Goal: Information Seeking & Learning: Learn about a topic

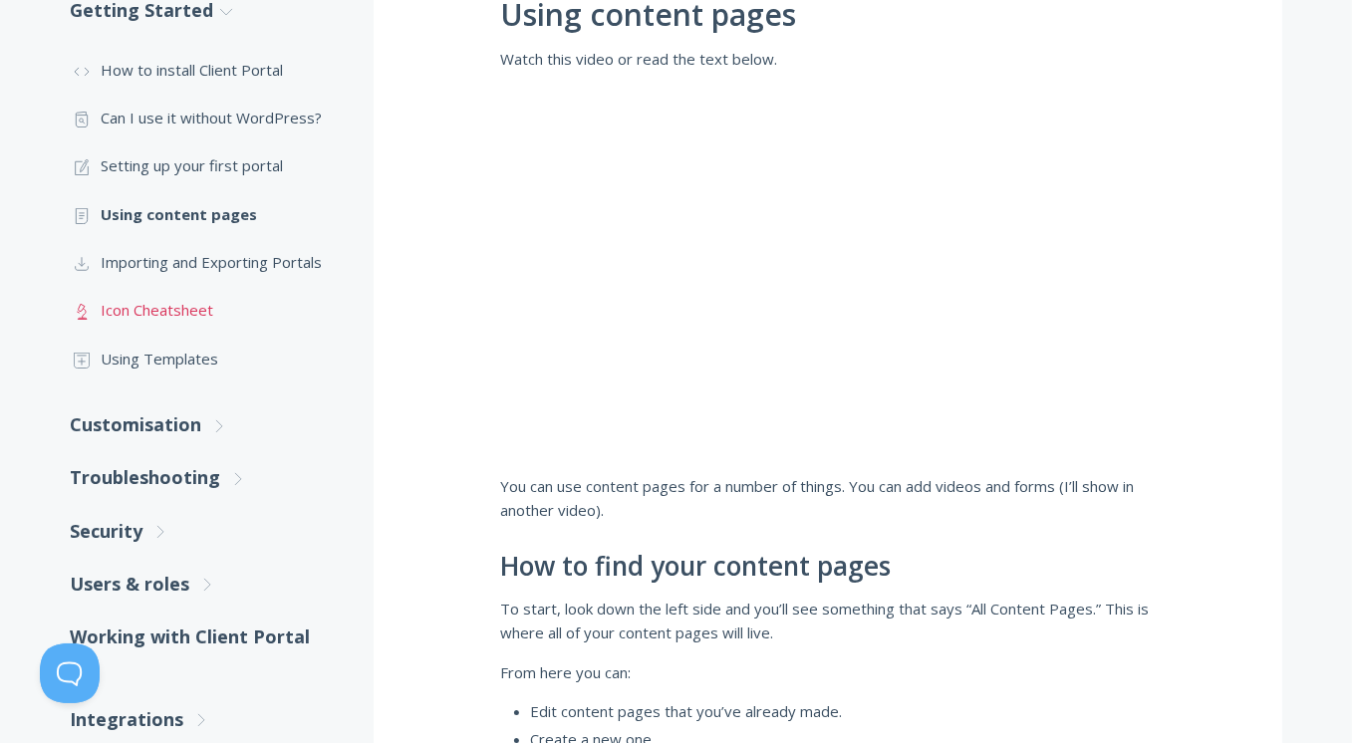
scroll to position [498, 0]
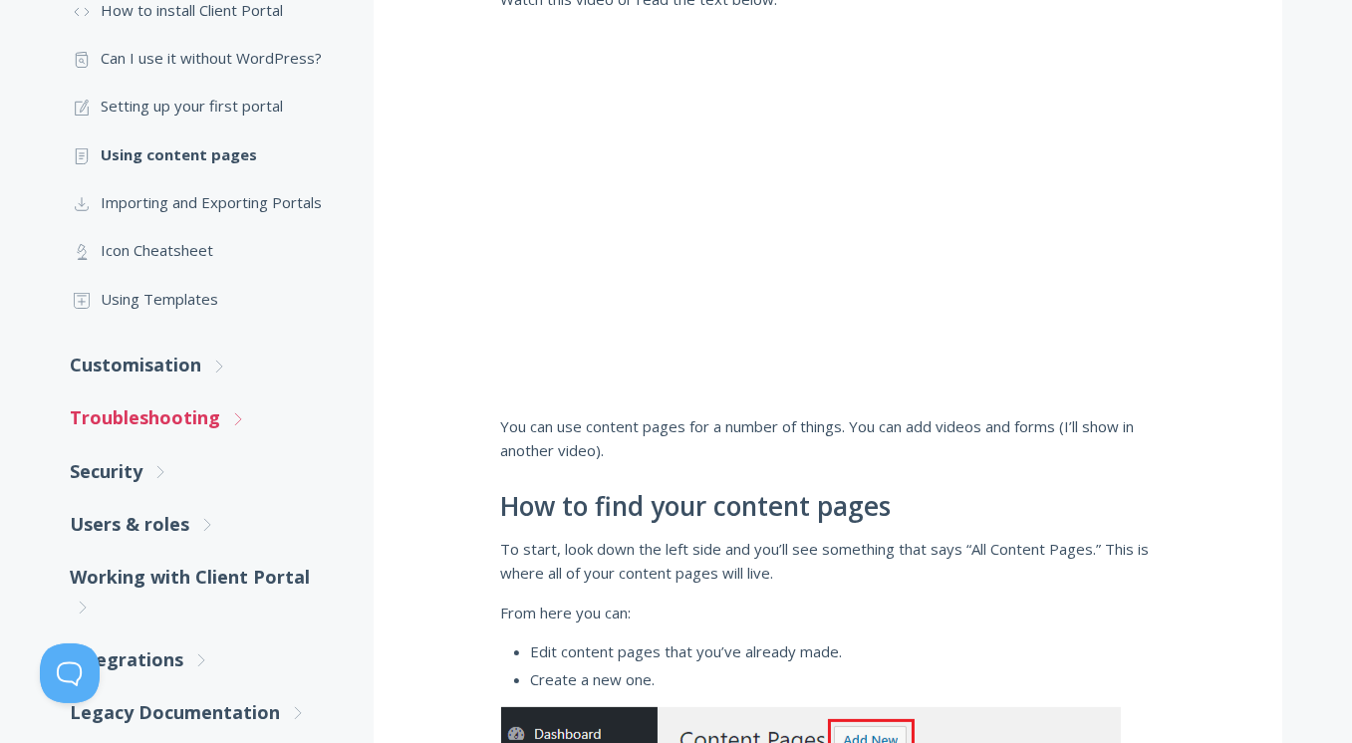
click at [131, 406] on link "Troubleshooting .st0{fill:none;stroke:#000000;stroke-width:2;stroke-miterlimit:…" at bounding box center [202, 417] width 263 height 53
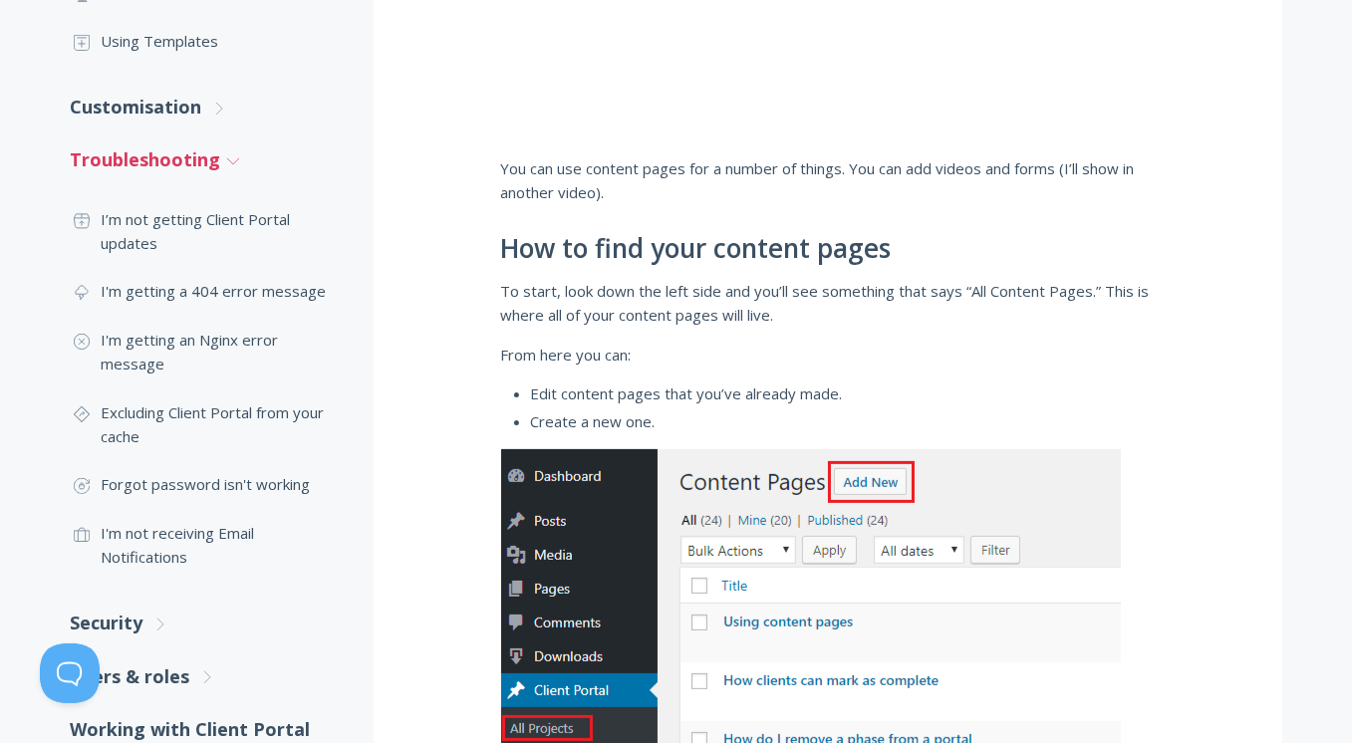
scroll to position [797, 0]
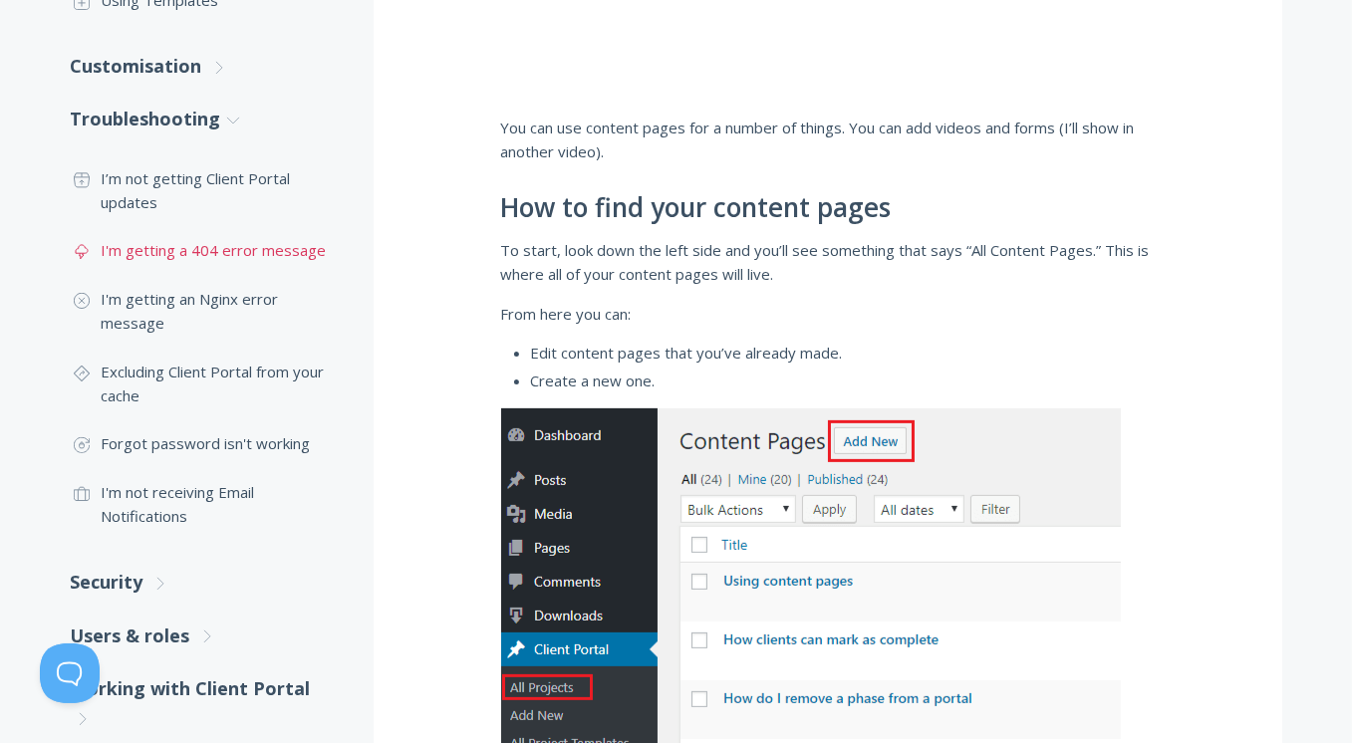
click at [218, 248] on link ".st0{fill:none;stroke:#000000;stroke-width:2;stroke-miterlimit:10;} Untitled-23…" at bounding box center [202, 250] width 263 height 48
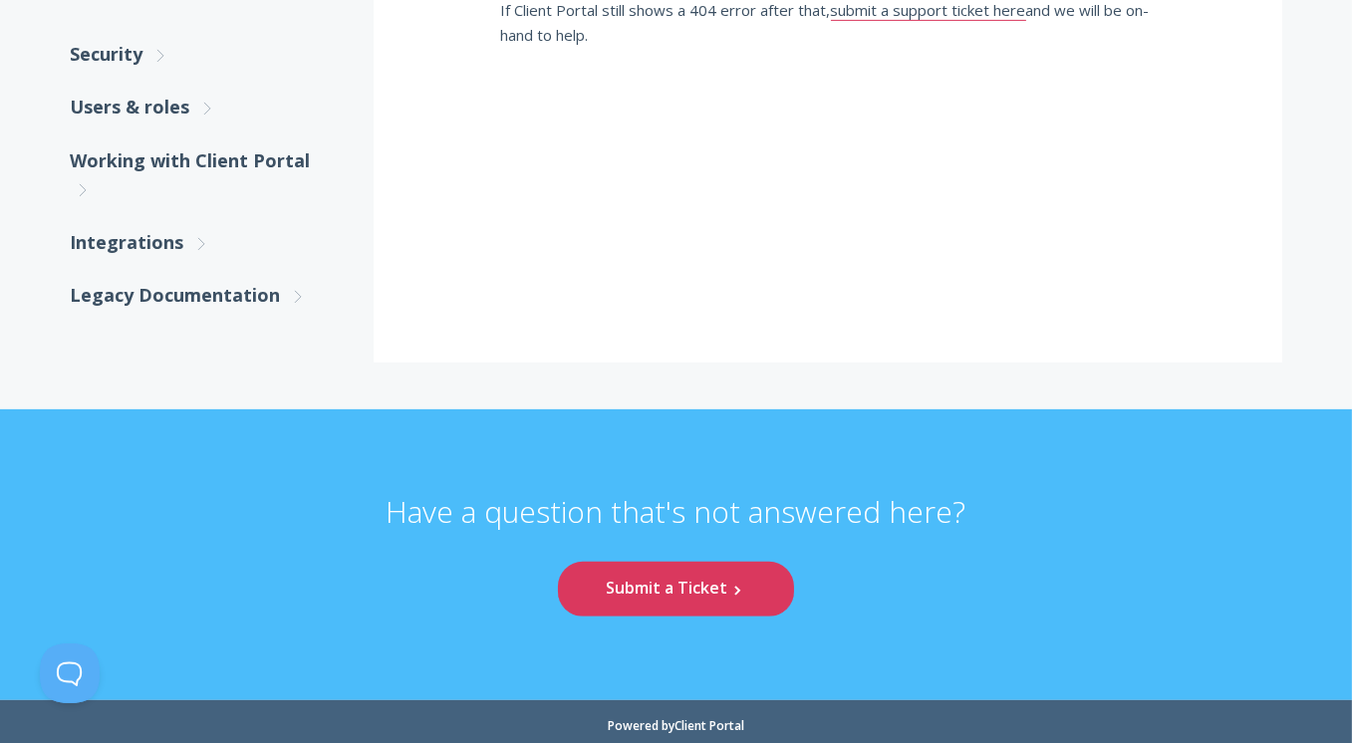
scroll to position [996, 0]
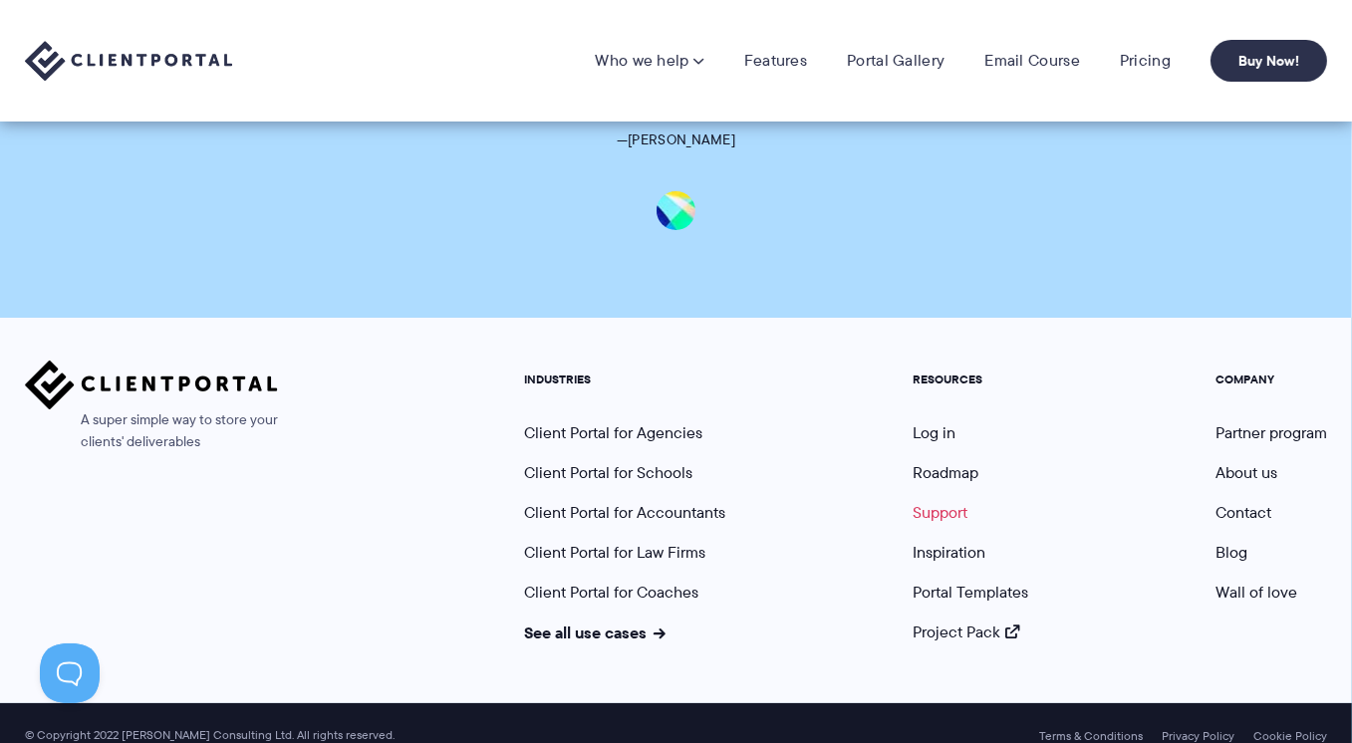
click at [936, 501] on link "Support" at bounding box center [939, 512] width 55 height 23
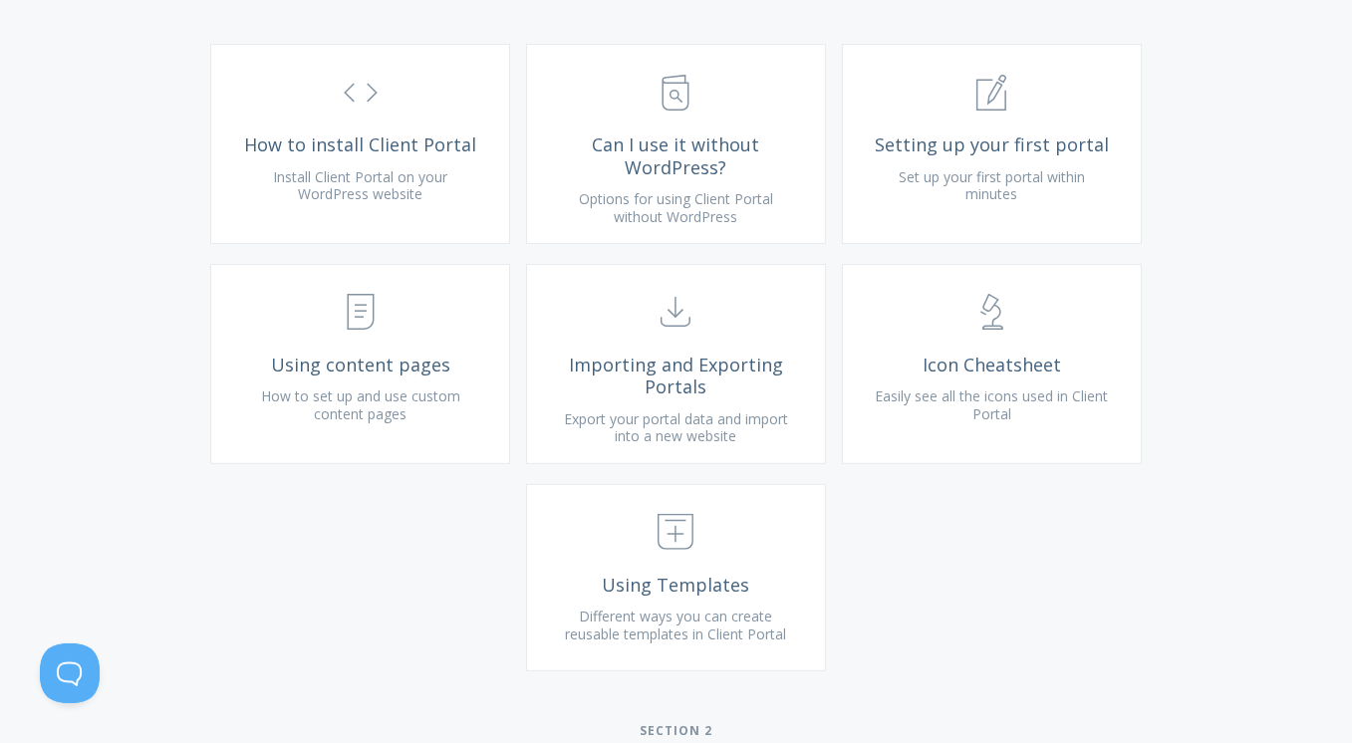
scroll to position [797, 0]
click at [1038, 208] on link ".st0{fill:none;stroke:#000000;stroke-width:2;stroke-miterlimit:10;} 1. General …" at bounding box center [992, 143] width 300 height 200
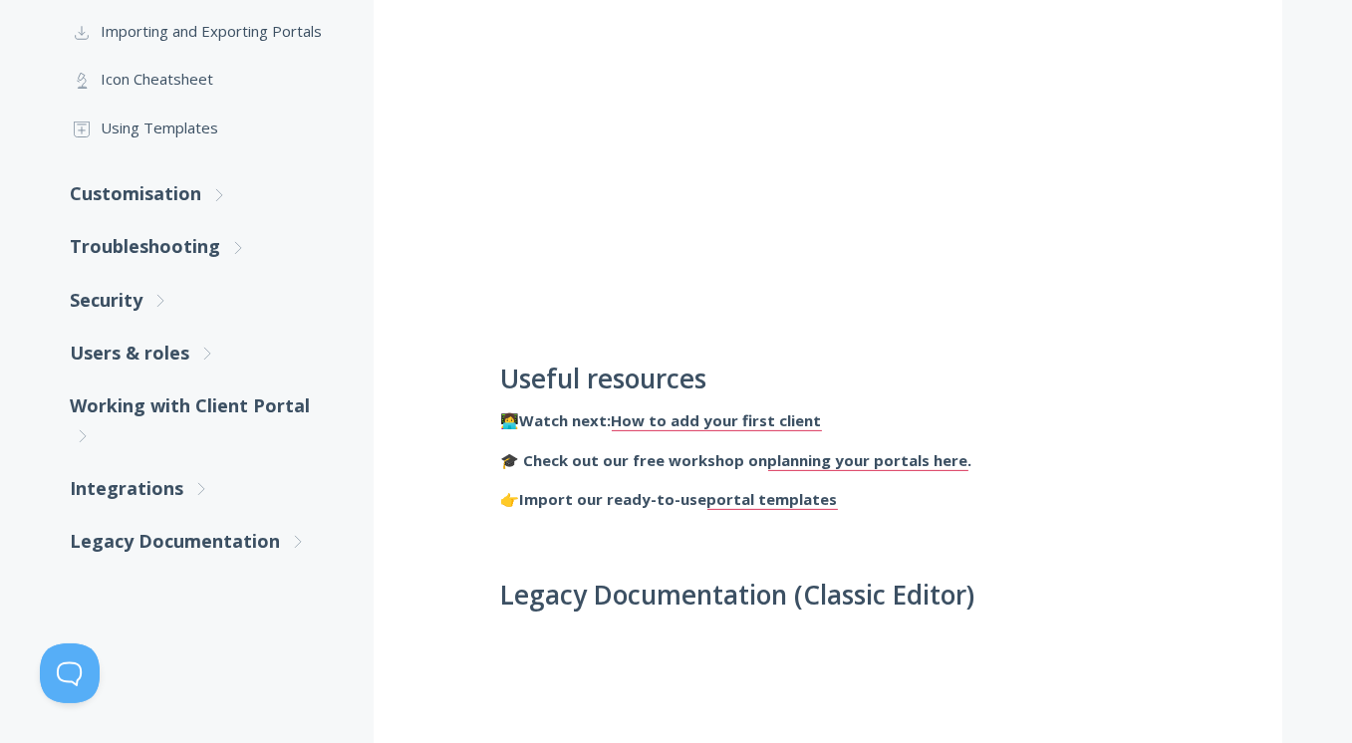
scroll to position [697, 0]
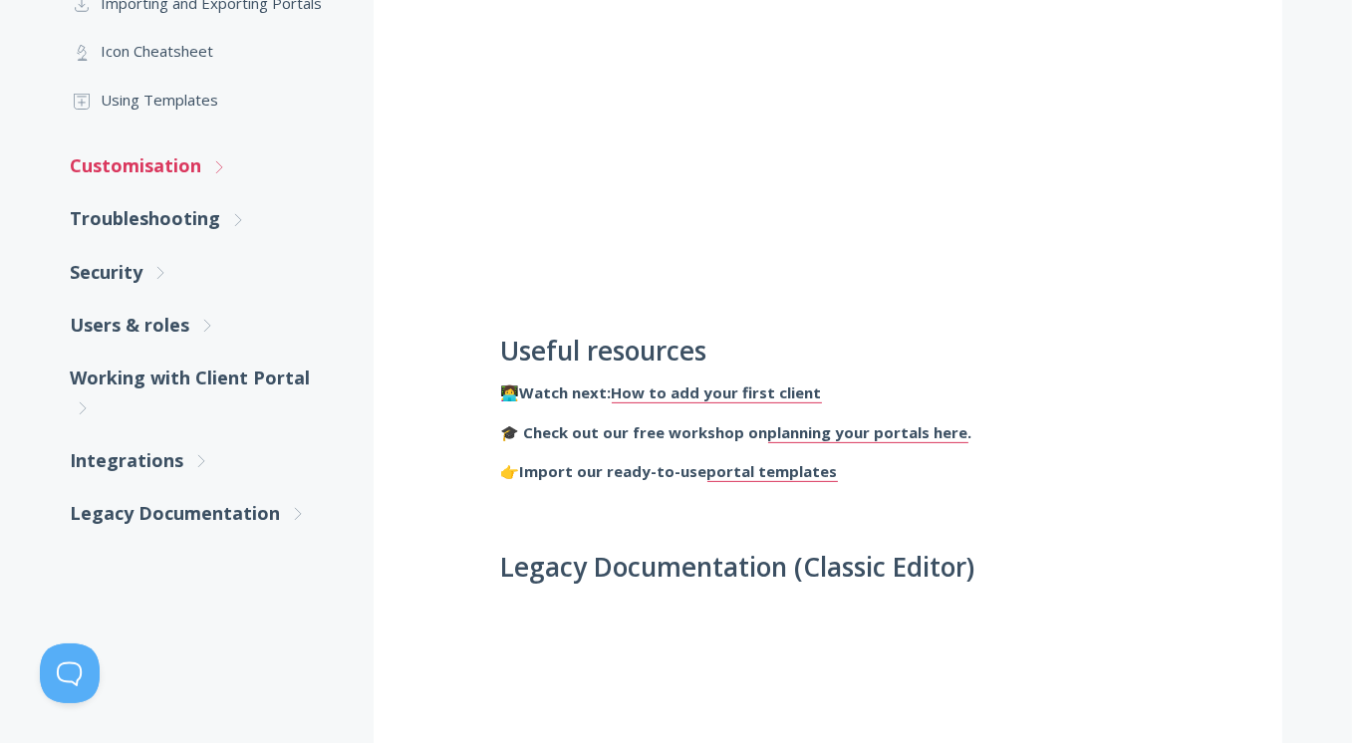
click at [164, 164] on link "Customisation .st0{fill:none;stroke:#000000;stroke-width:2;stroke-miterlimit:10…" at bounding box center [202, 165] width 263 height 53
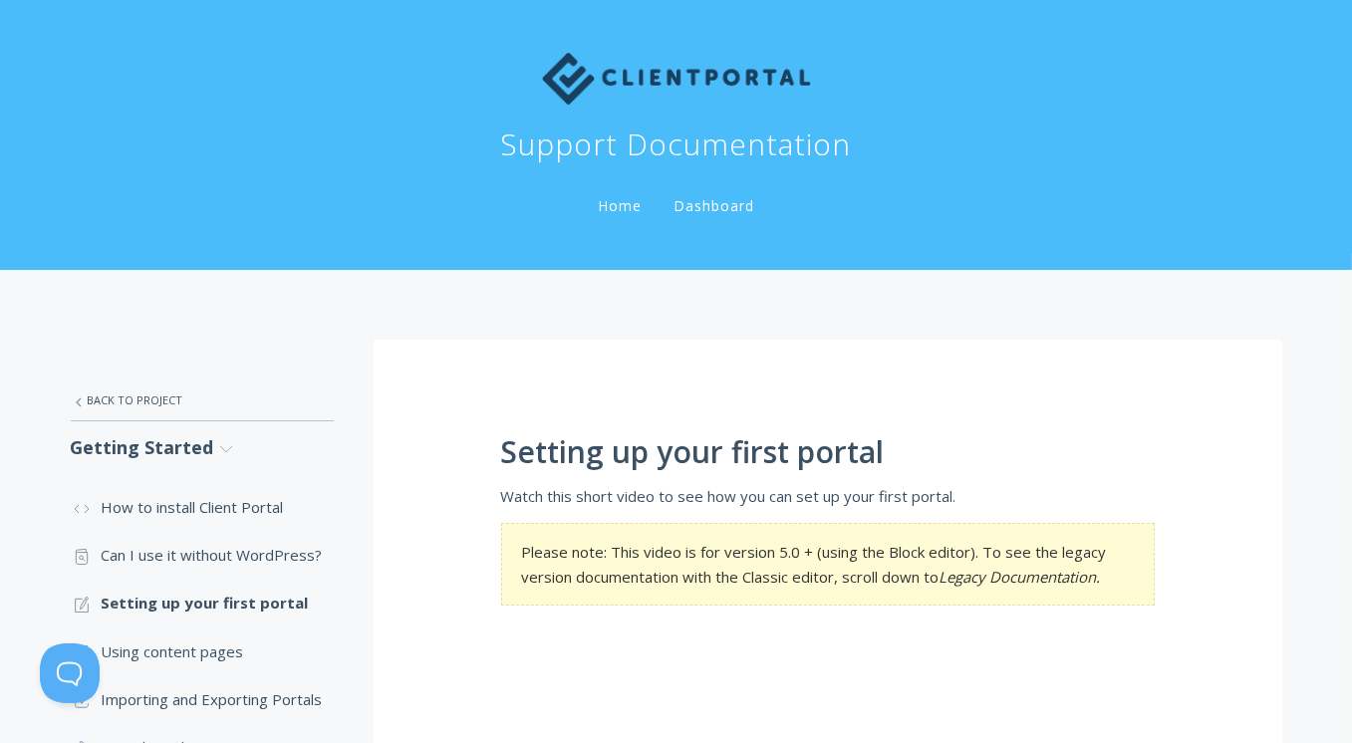
scroll to position [0, 0]
click at [109, 399] on link ".st0{fill:none;stroke:#000000;stroke-width:2;stroke-miterlimit:10;} Untitled-27…" at bounding box center [202, 401] width 263 height 42
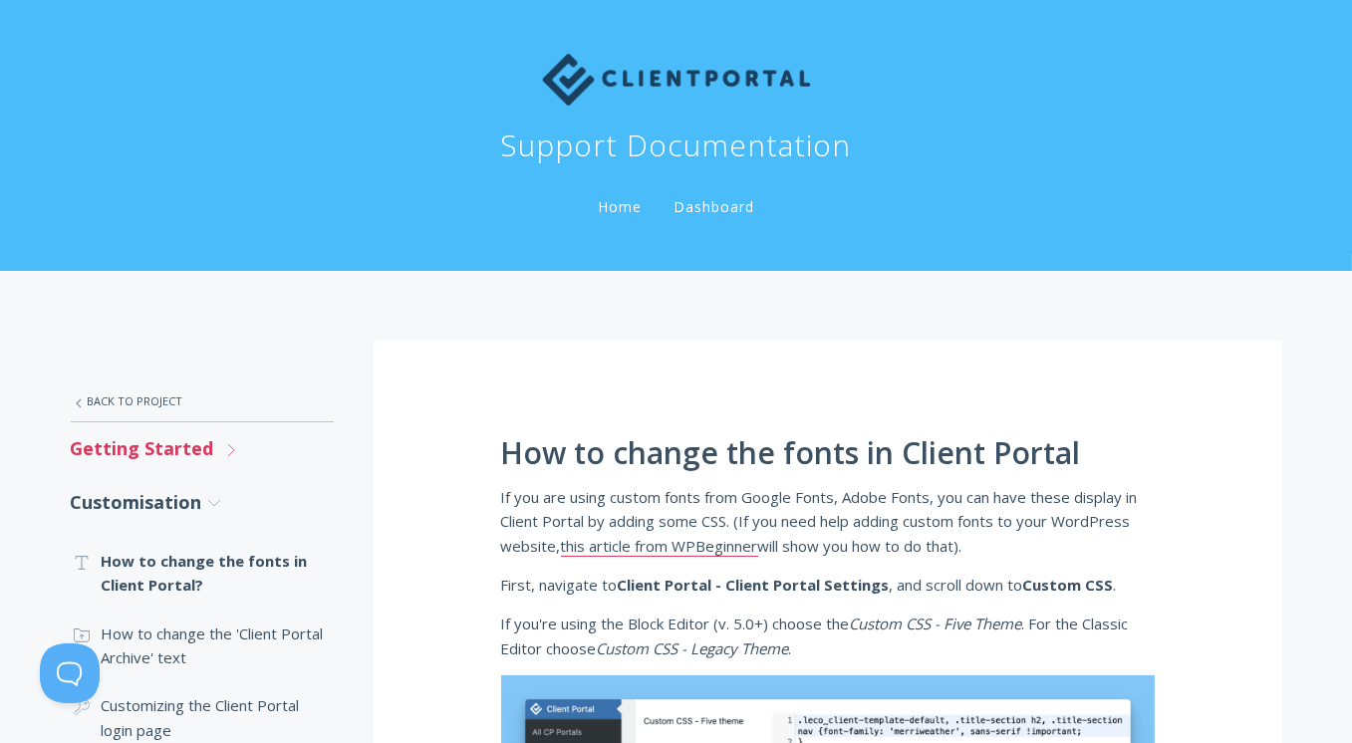
click at [172, 457] on link "Getting Started .st0{fill:none;stroke:#000000;stroke-width:2;stroke-miterlimit:…" at bounding box center [202, 448] width 263 height 53
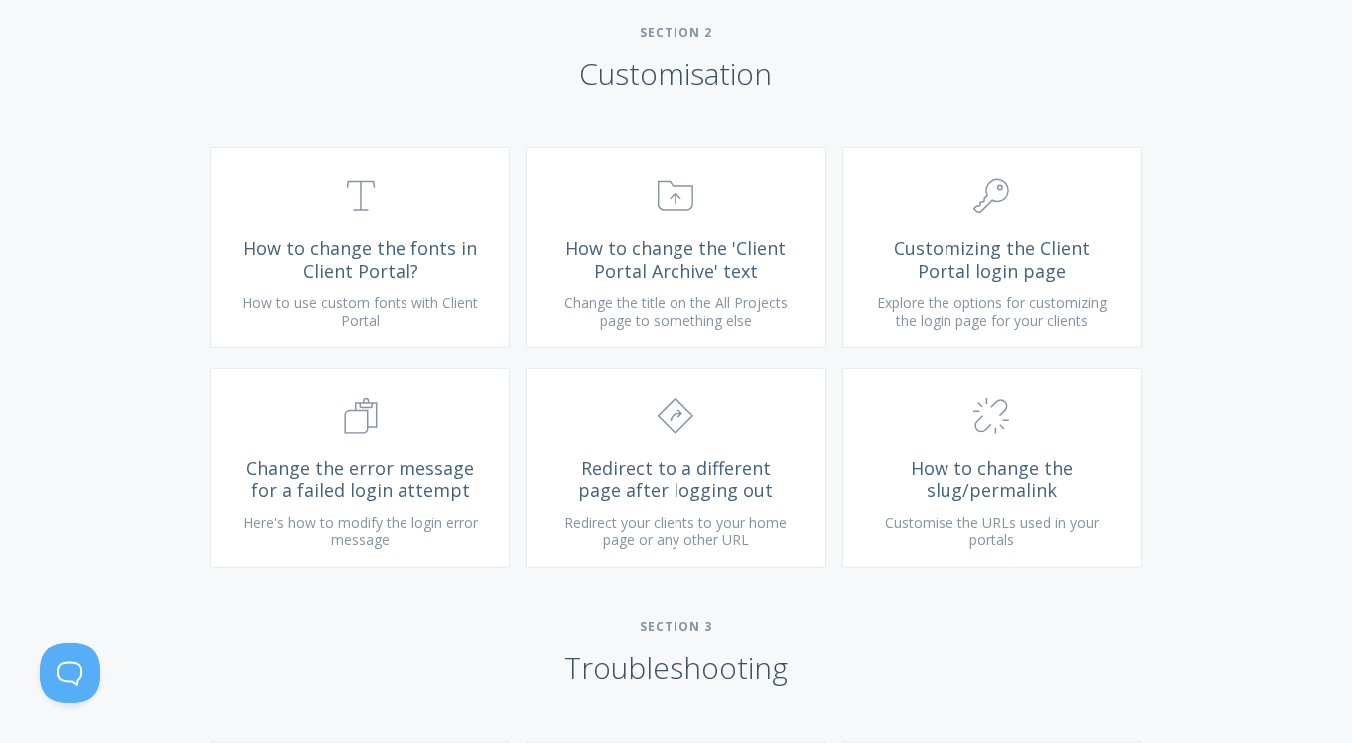
scroll to position [598, 0]
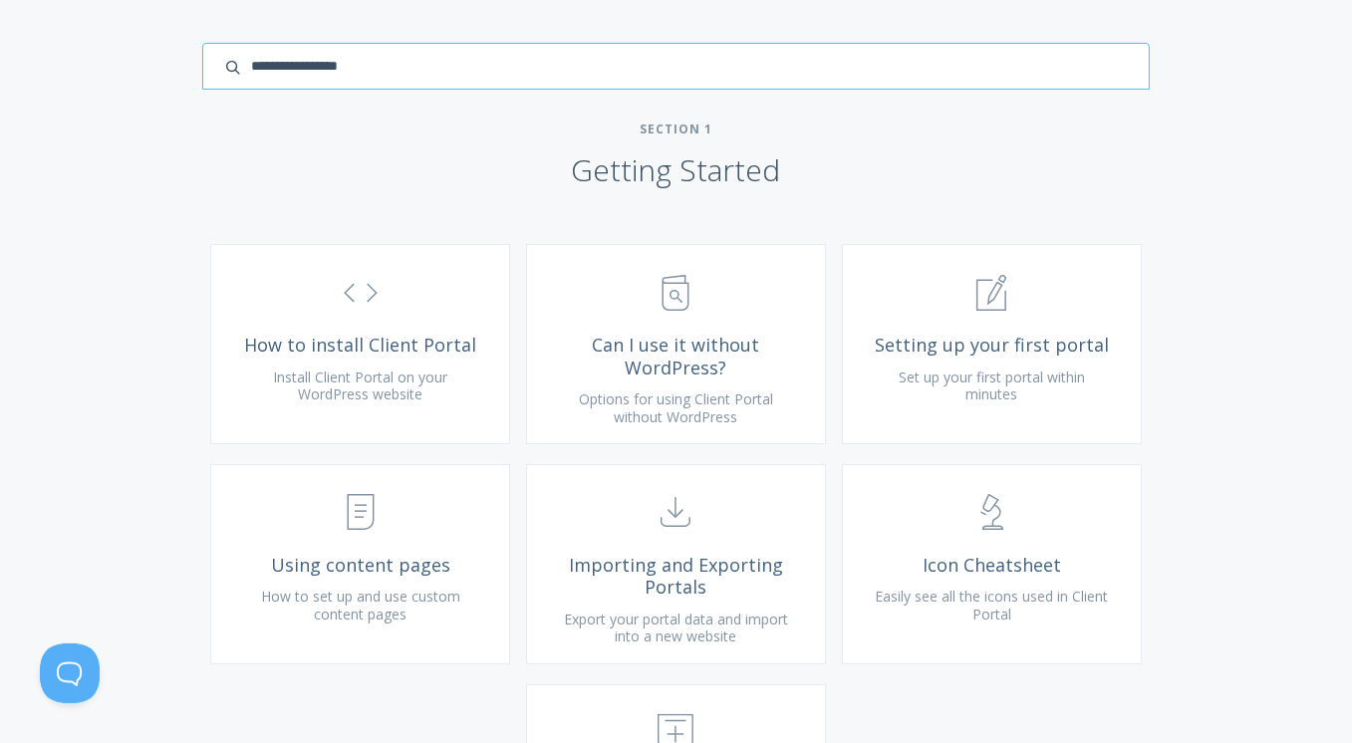
click at [1054, 90] on input "search input" at bounding box center [675, 66] width 946 height 47
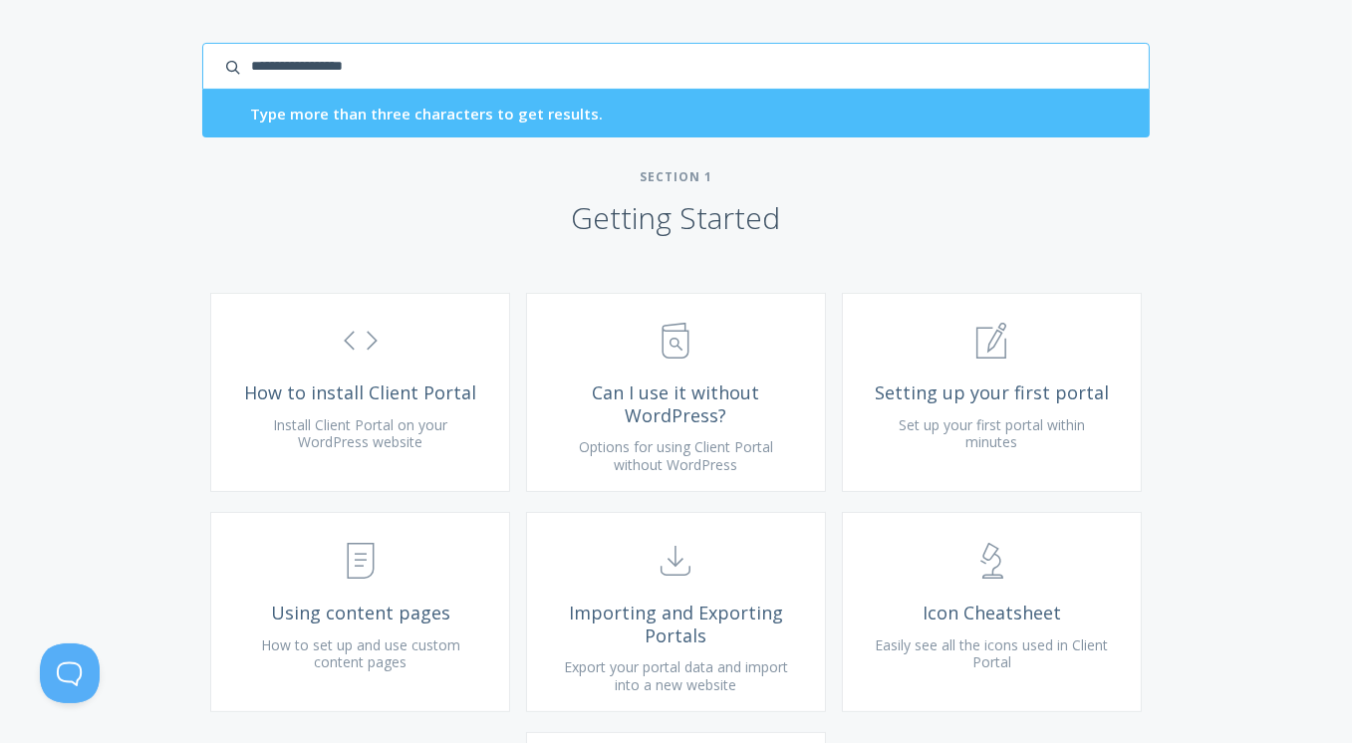
drag, startPoint x: 419, startPoint y: 82, endPoint x: 213, endPoint y: 84, distance: 206.2
click at [214, 84] on input "**********" at bounding box center [675, 66] width 946 height 47
type input "**********"
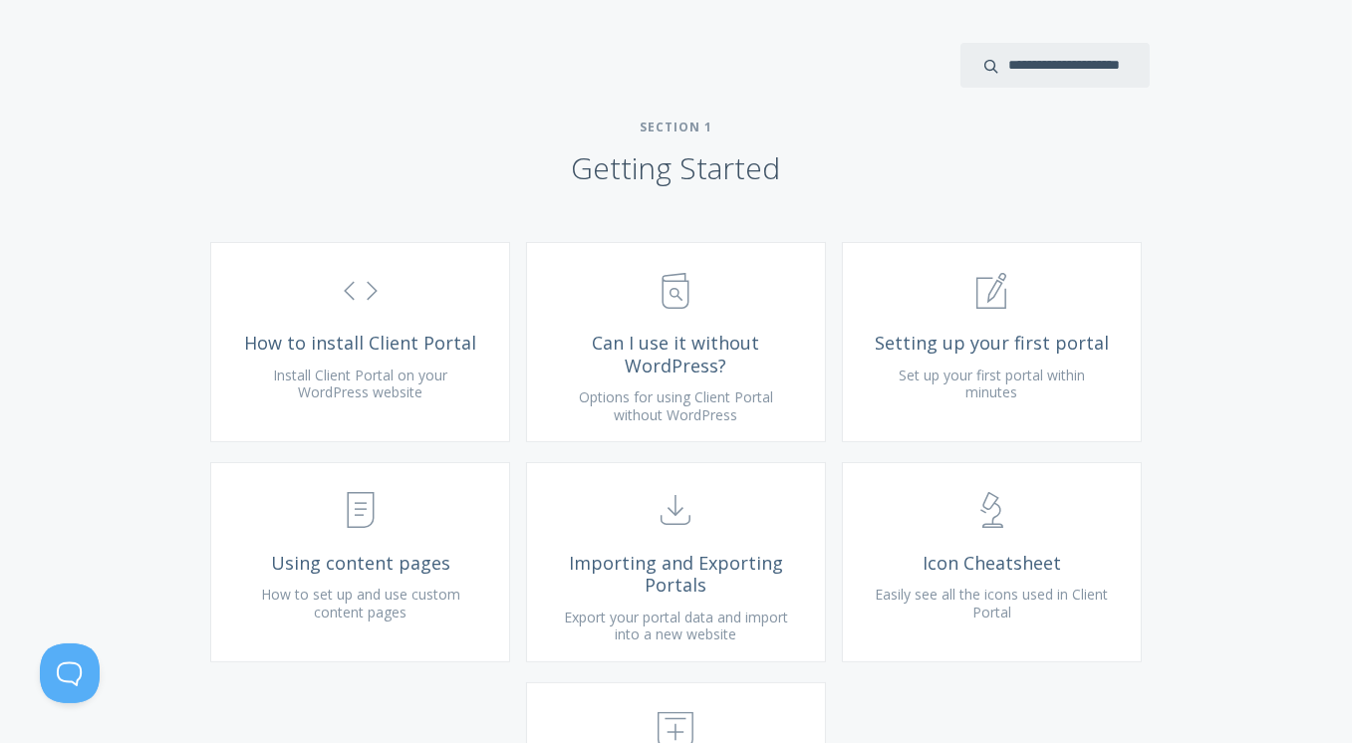
click at [914, 187] on h2 "Section 1 Getting Started" at bounding box center [676, 154] width 1352 height 68
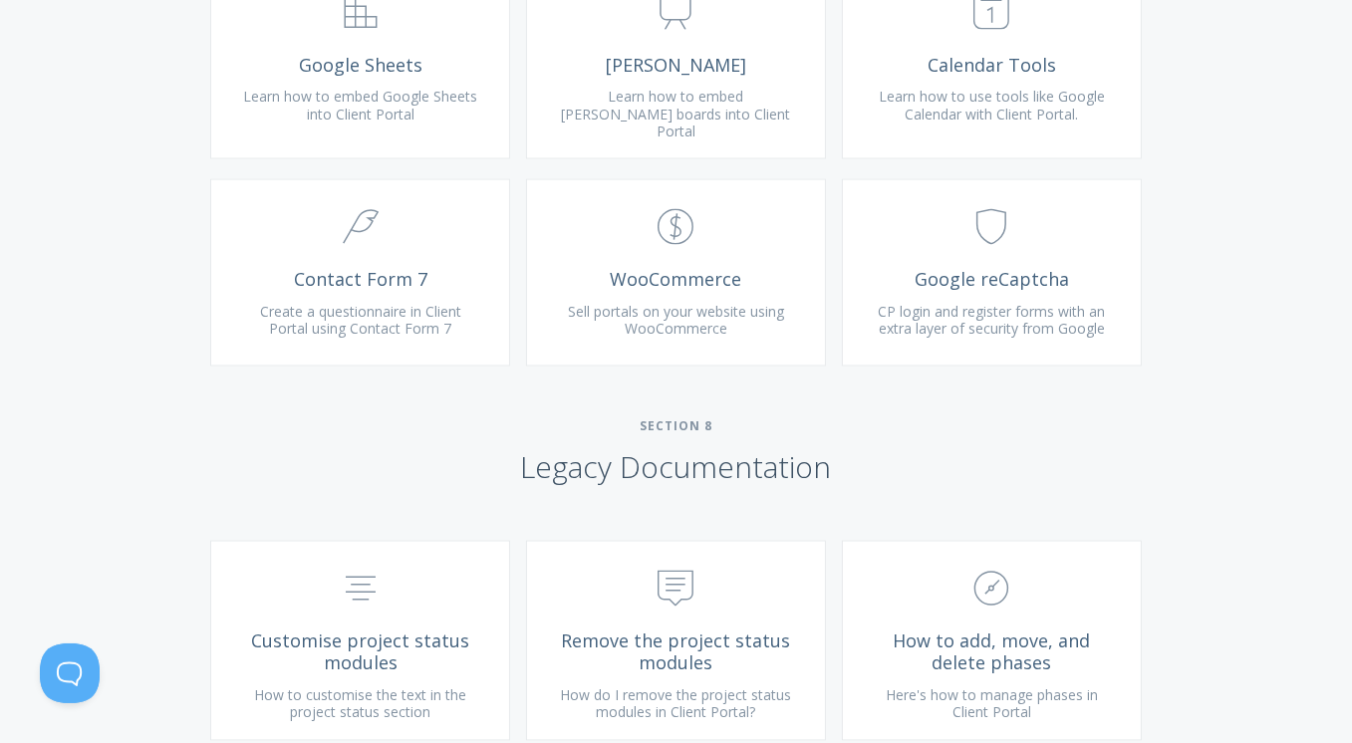
scroll to position [4861, 0]
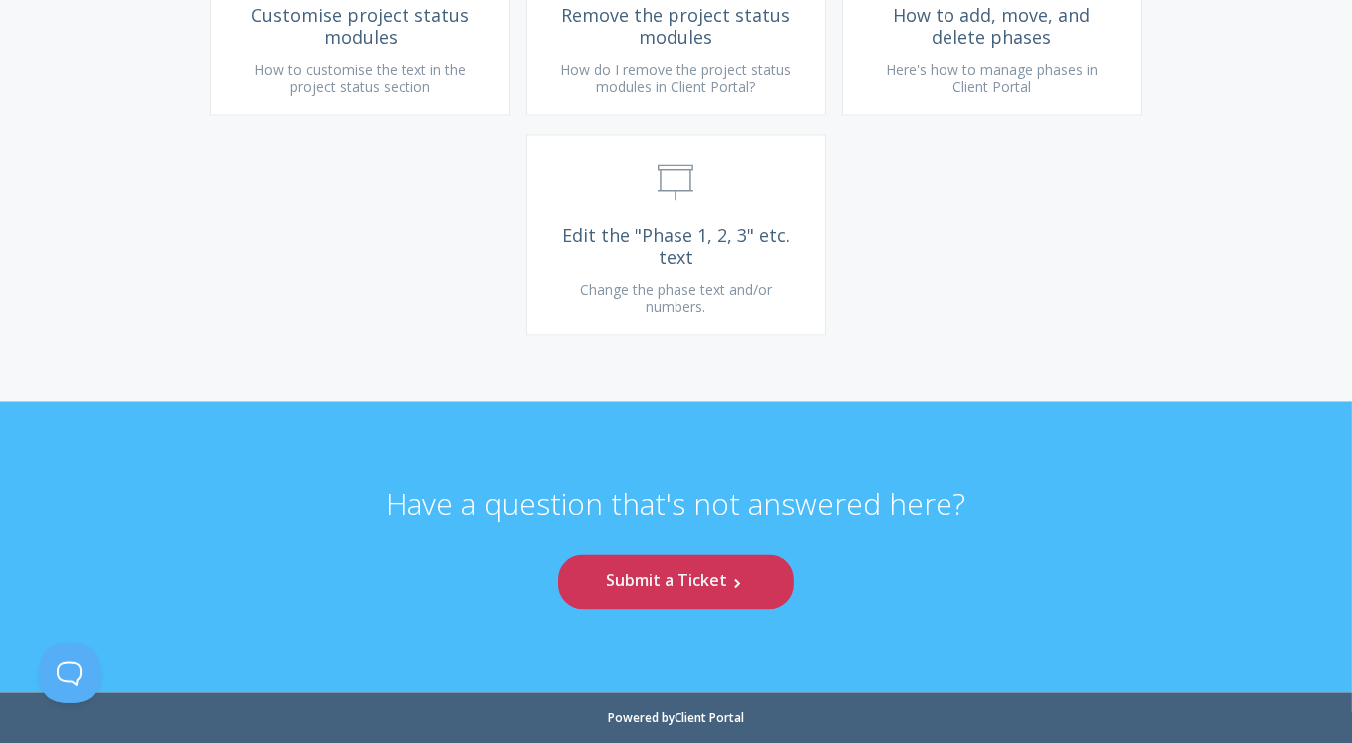
click at [698, 570] on link "Submit a Ticket .st0{fill:none;stroke:#000000;stroke-width:2;stroke-miterlimit:…" at bounding box center [675, 581] width 235 height 55
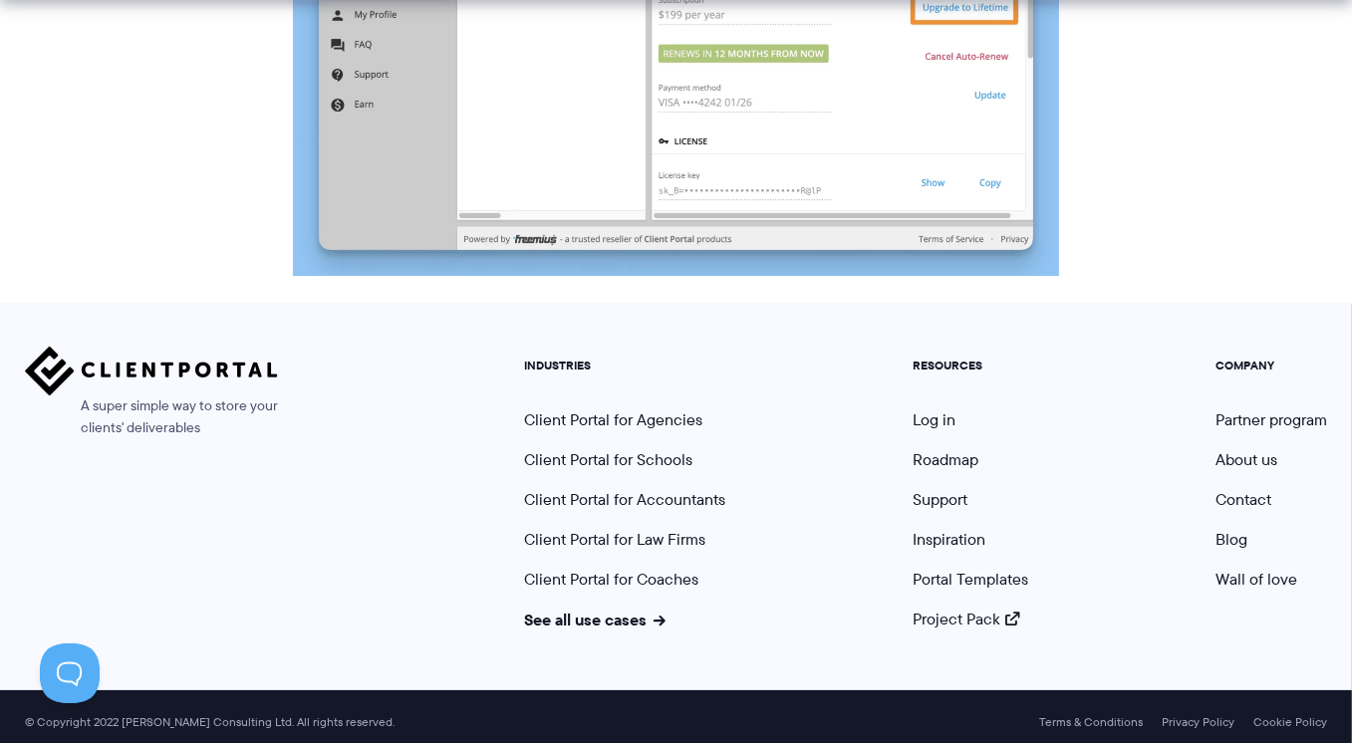
scroll to position [2067, 0]
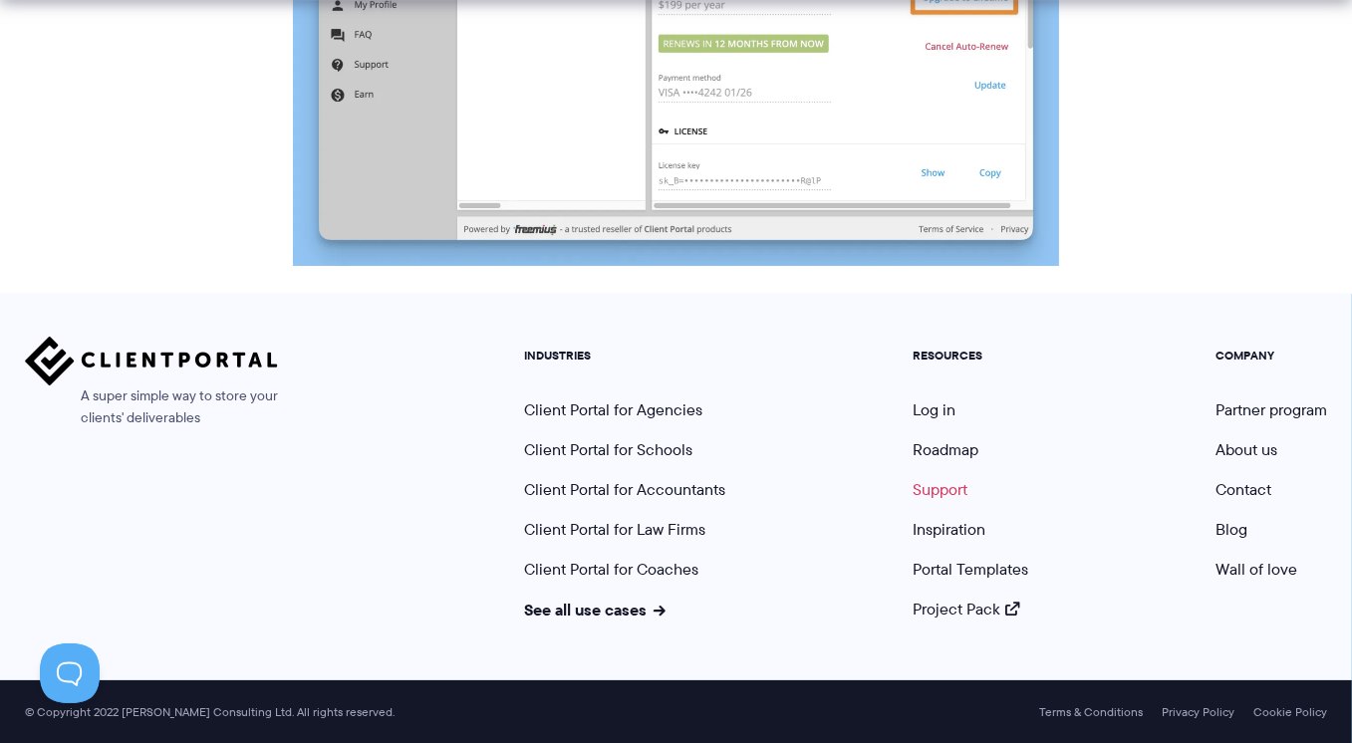
click at [950, 495] on link "Support" at bounding box center [939, 489] width 55 height 23
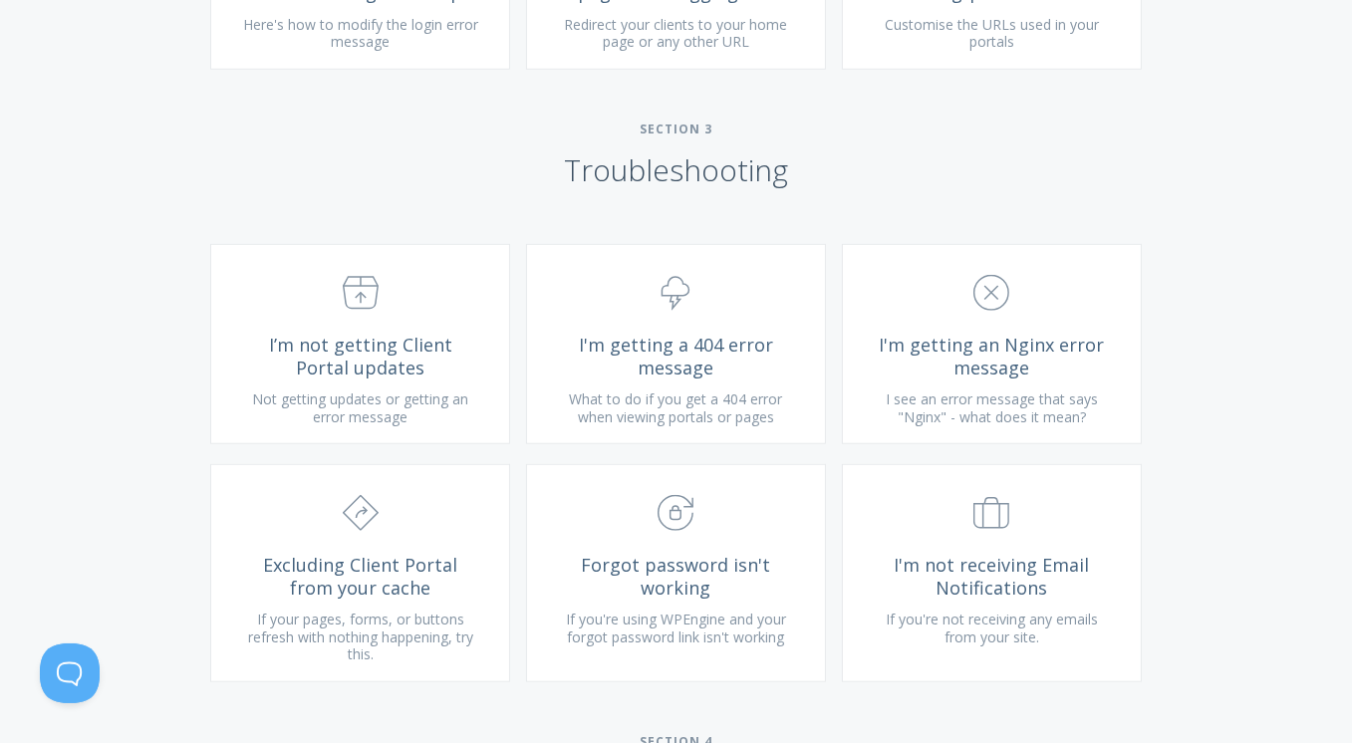
scroll to position [2191, 0]
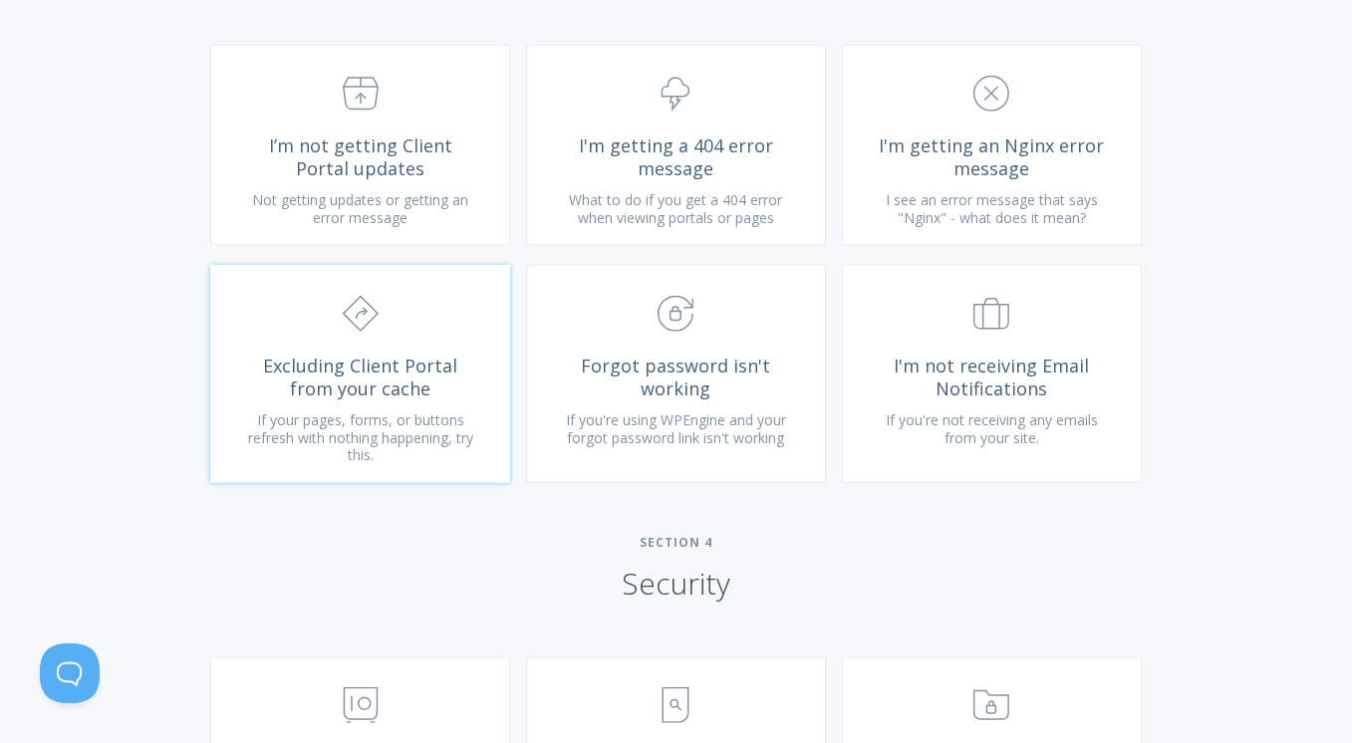
click at [292, 391] on span "Excluding Client Portal from your cache" at bounding box center [360, 377] width 238 height 45
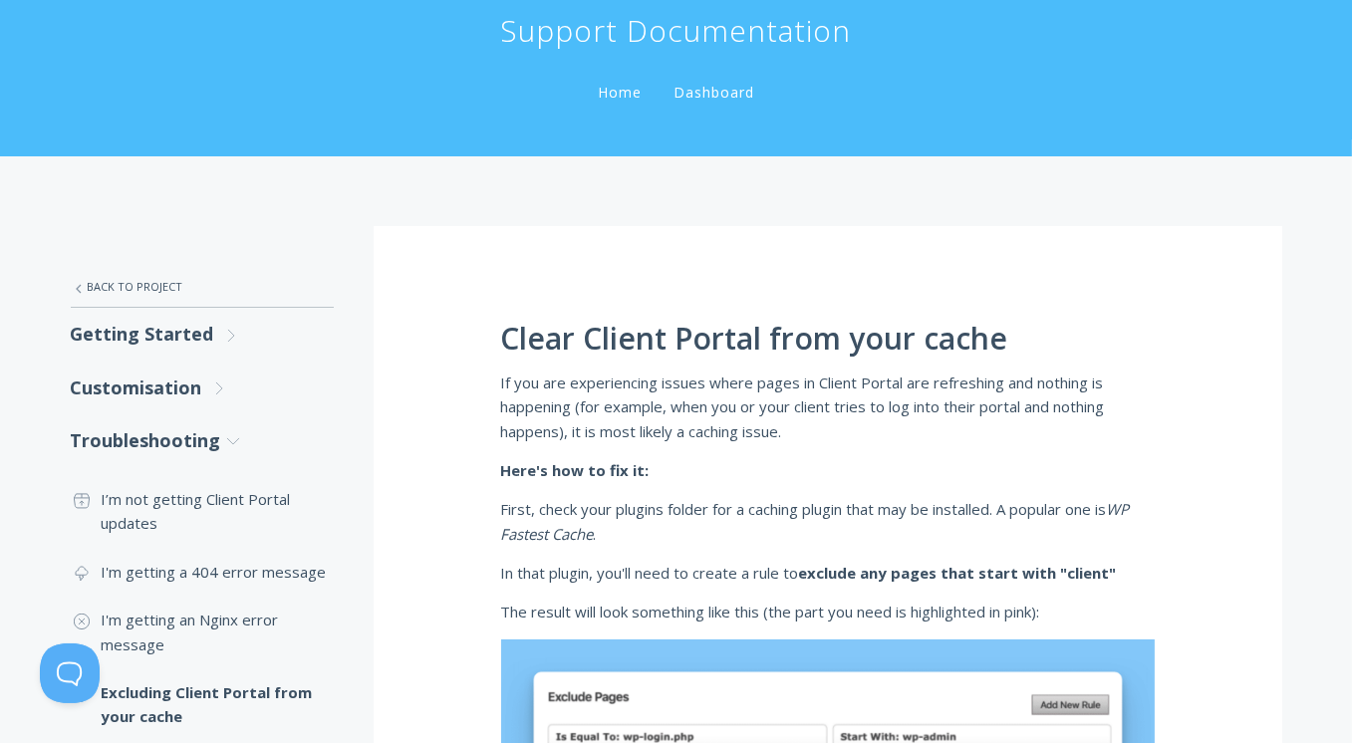
scroll to position [100, 0]
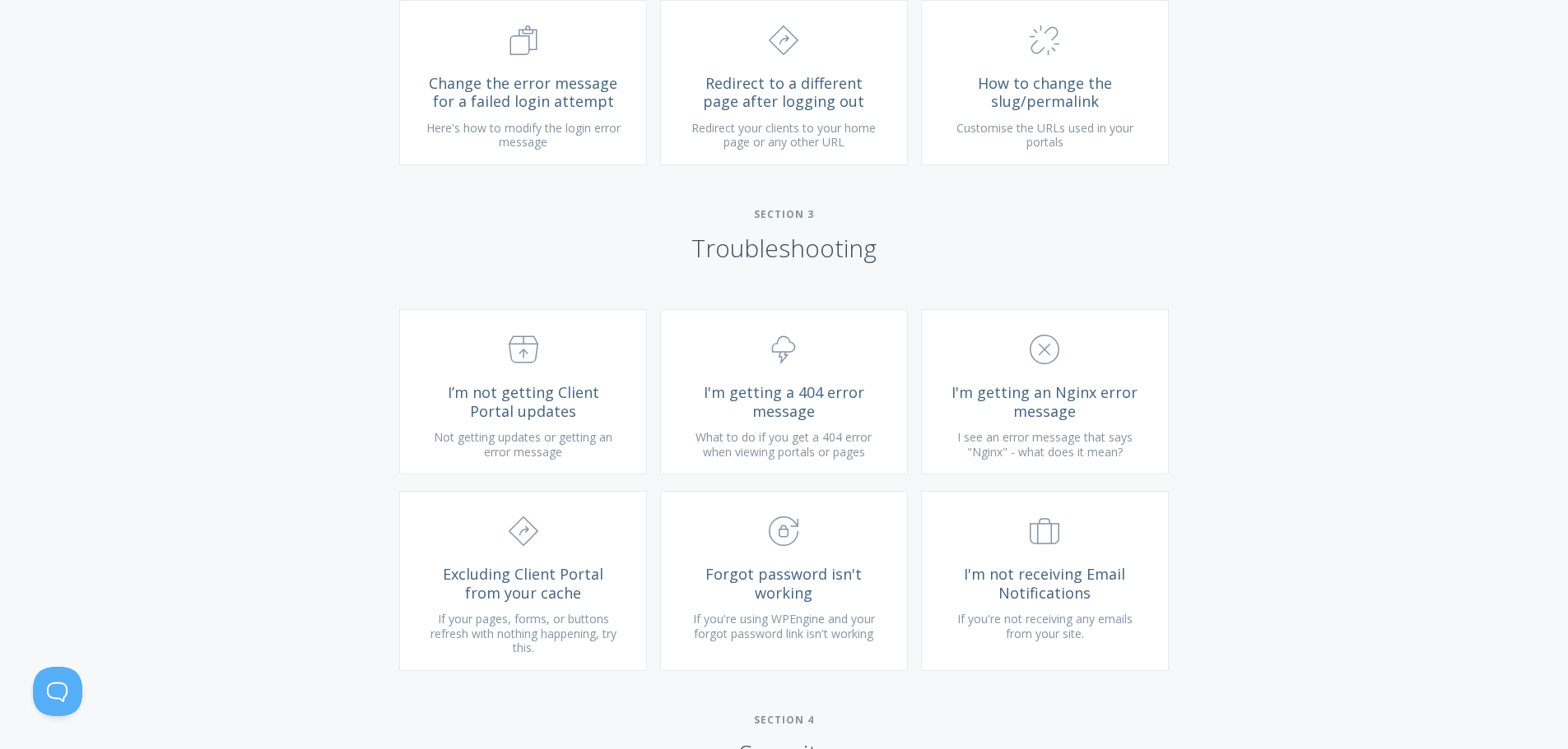
scroll to position [1563, 0]
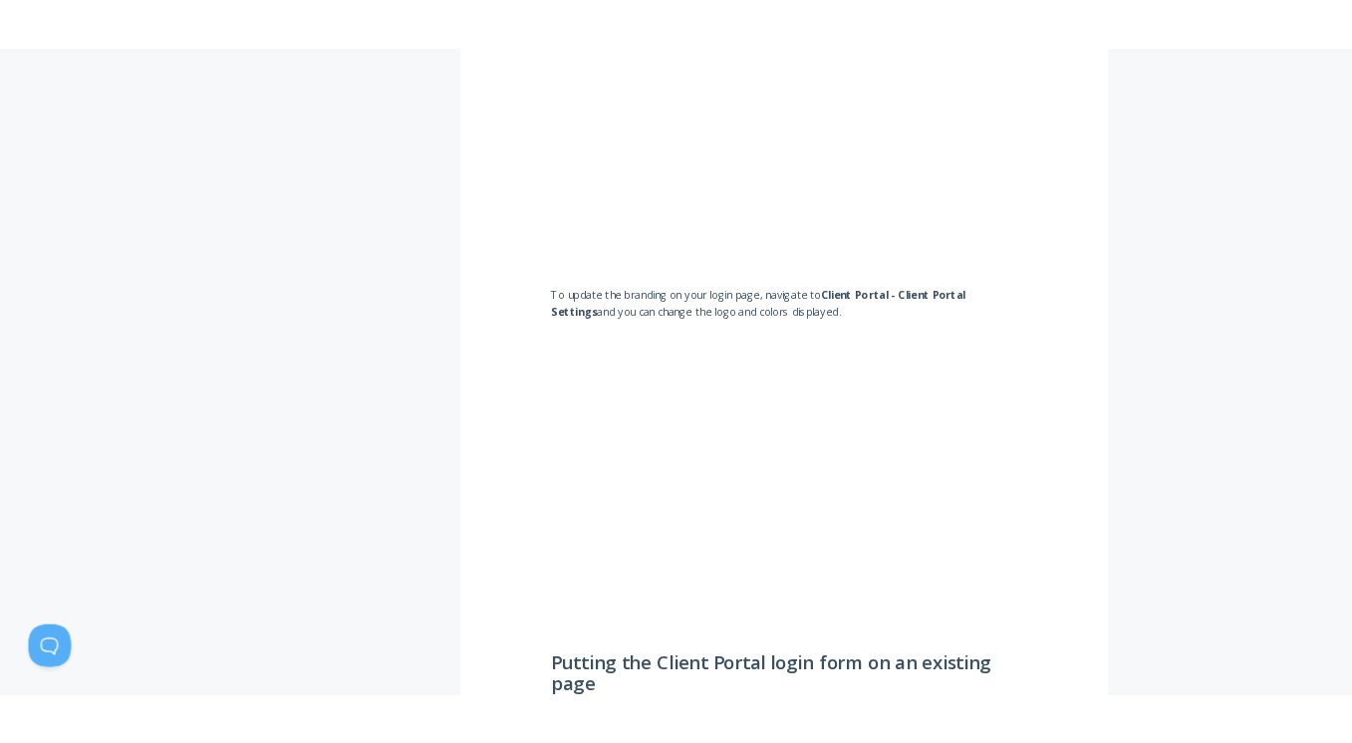
scroll to position [1793, 0]
